Goal: Transaction & Acquisition: Purchase product/service

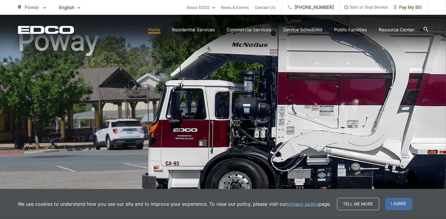
scroll to position [177, 0]
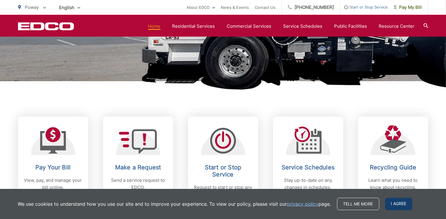
click at [395, 203] on span "I agree" at bounding box center [398, 204] width 27 height 12
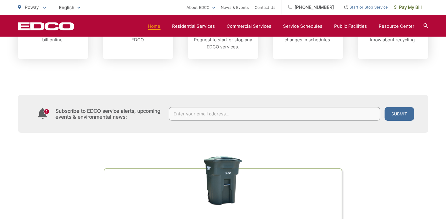
scroll to position [59, 0]
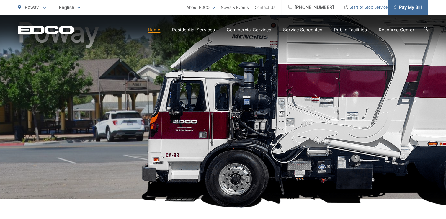
click at [410, 6] on span "Pay My Bill" at bounding box center [408, 7] width 28 height 7
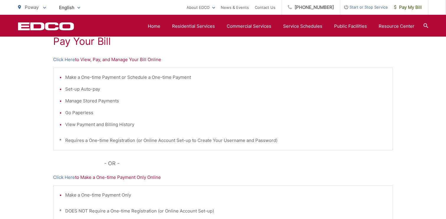
scroll to position [89, 0]
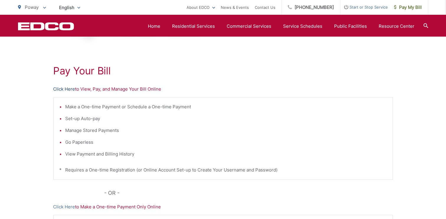
click at [66, 89] on link "Click Here" at bounding box center [64, 89] width 22 height 7
